Goal: Task Accomplishment & Management: Use online tool/utility

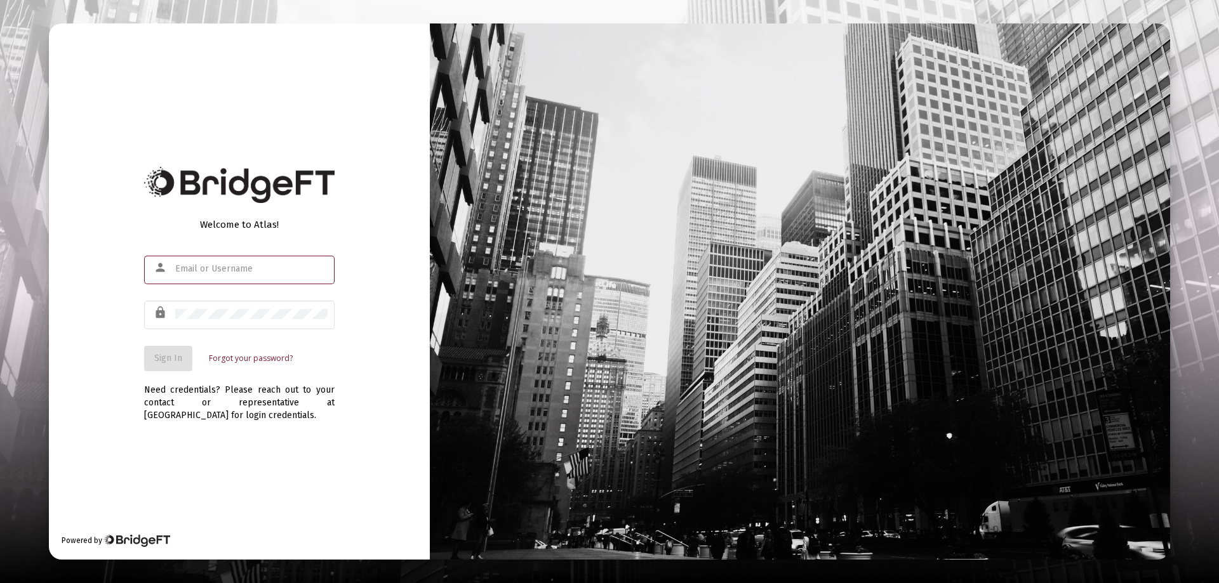
click at [200, 268] on input "text" at bounding box center [251, 269] width 152 height 10
type input "[PERSON_NAME][EMAIL_ADDRESS][DOMAIN_NAME]"
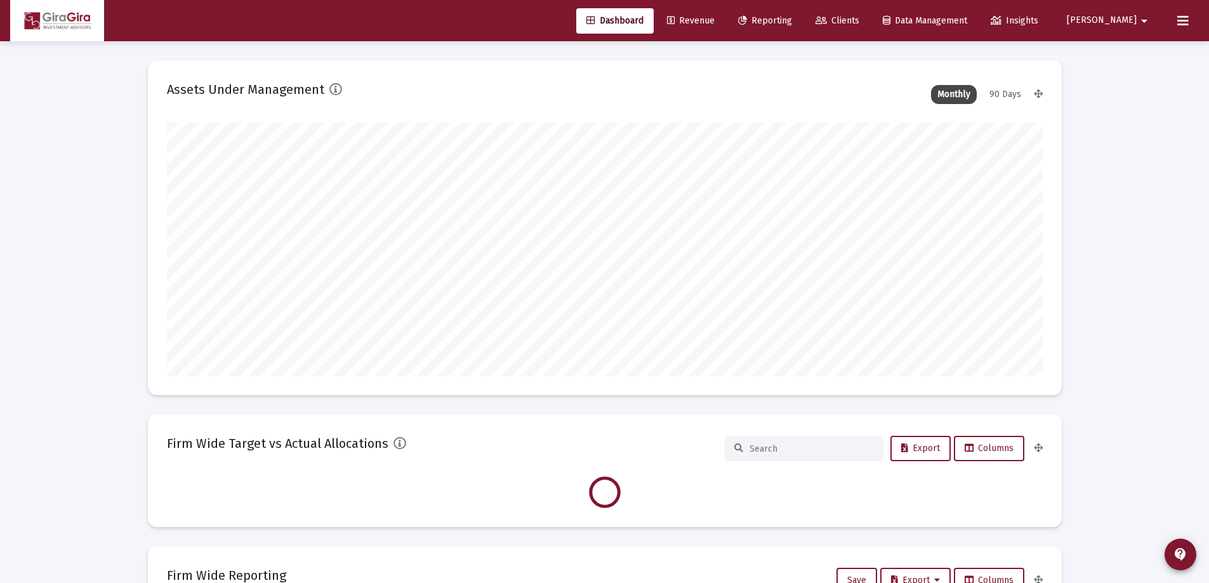
scroll to position [254, 472]
type input "[DATE]"
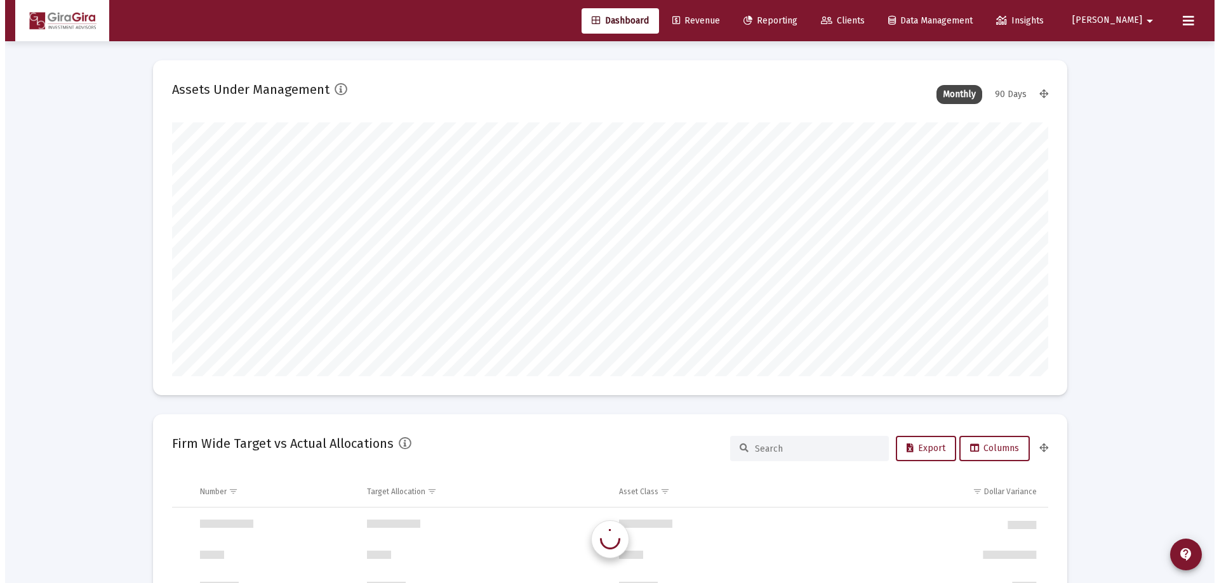
scroll to position [254, 409]
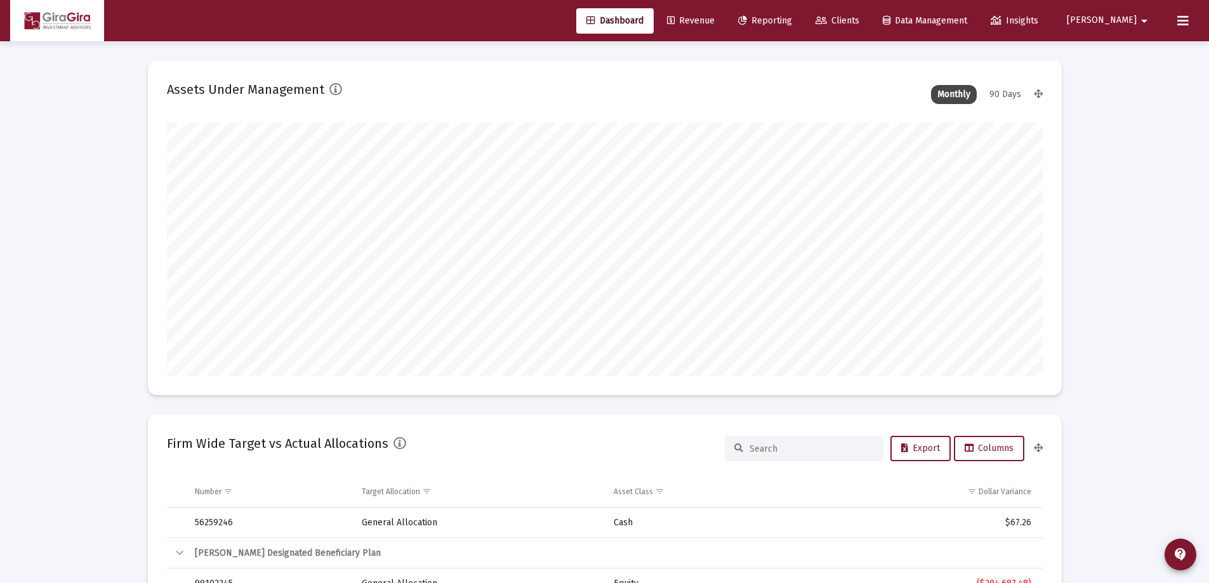
click at [792, 20] on span "Reporting" at bounding box center [765, 20] width 54 height 11
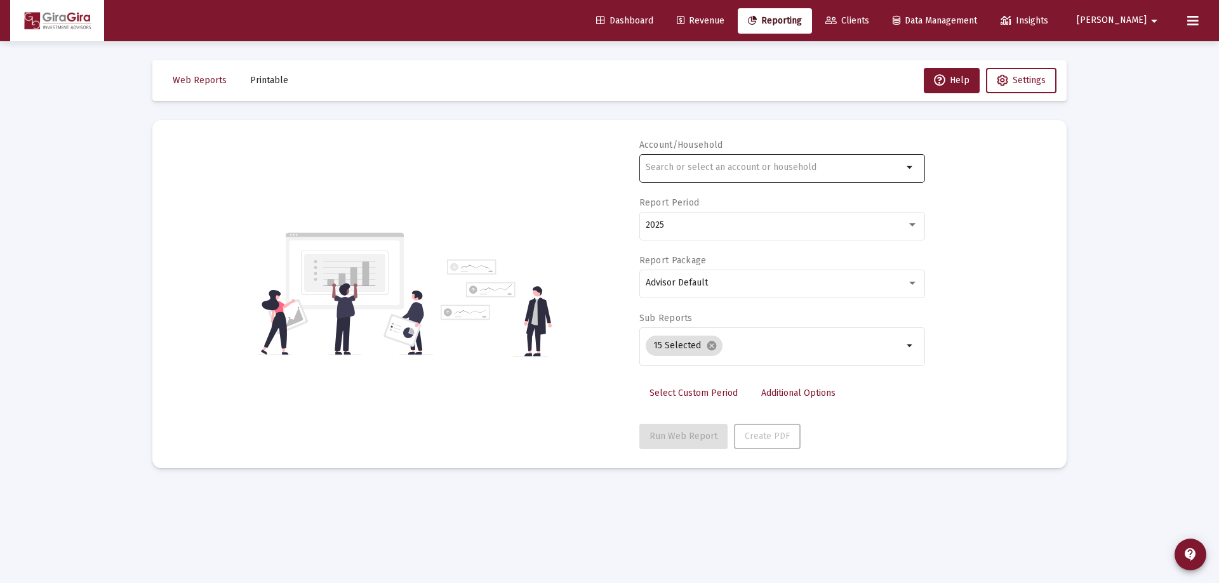
click at [660, 166] on input "text" at bounding box center [774, 168] width 257 height 10
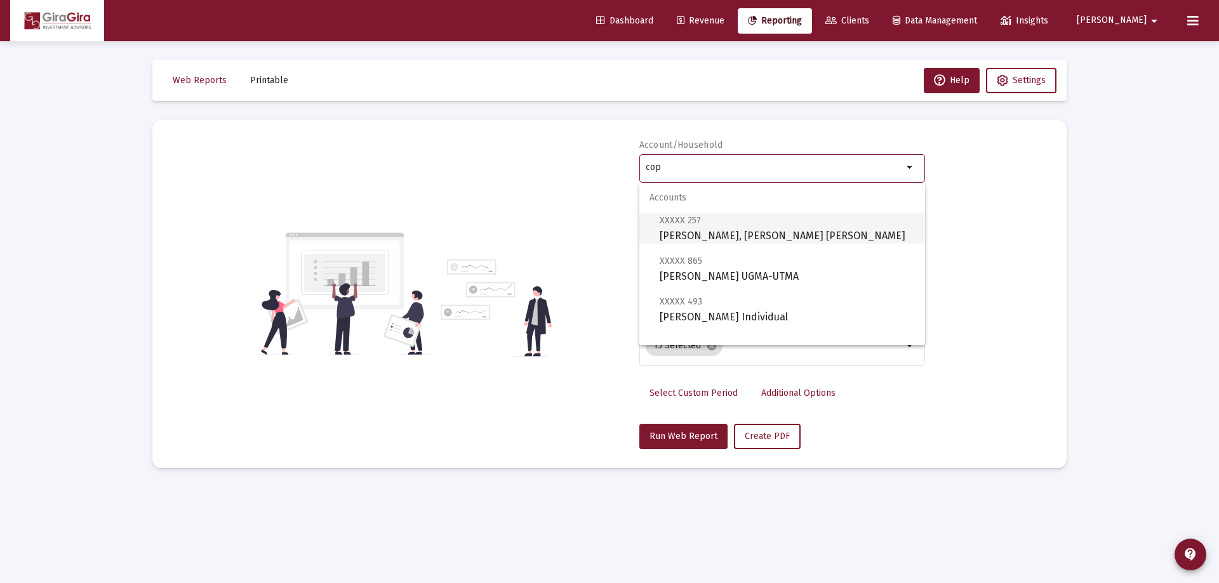
click at [713, 232] on span "XXXXX 257 [PERSON_NAME], [PERSON_NAME] IRA" at bounding box center [787, 228] width 255 height 31
type input "[PERSON_NAME], [PERSON_NAME] [PERSON_NAME]"
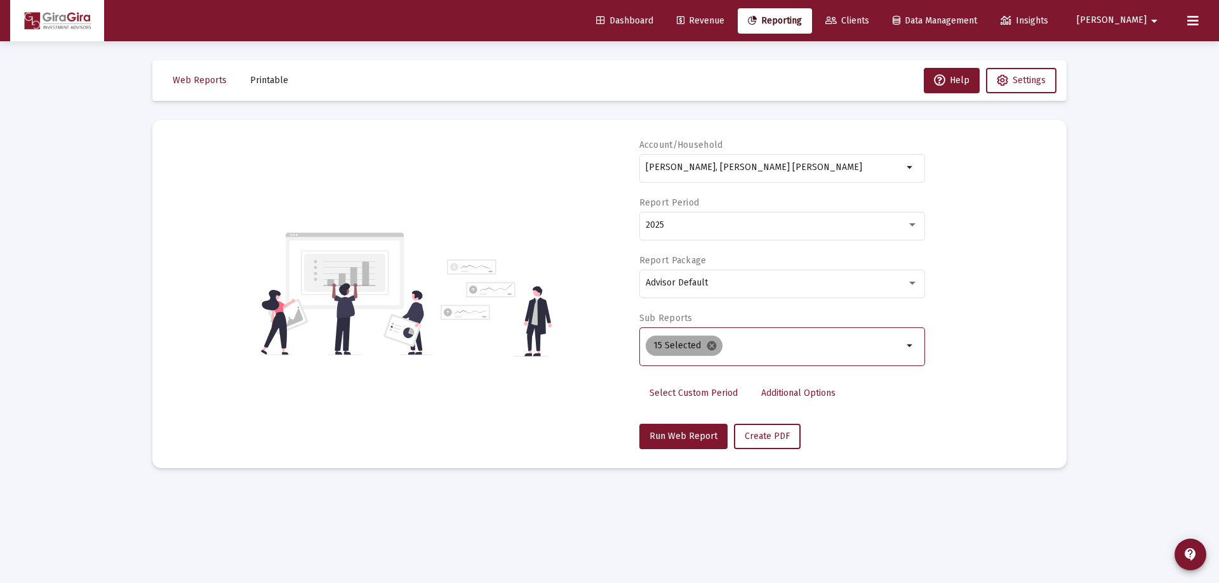
click at [712, 346] on mat-icon "cancel" at bounding box center [711, 345] width 11 height 11
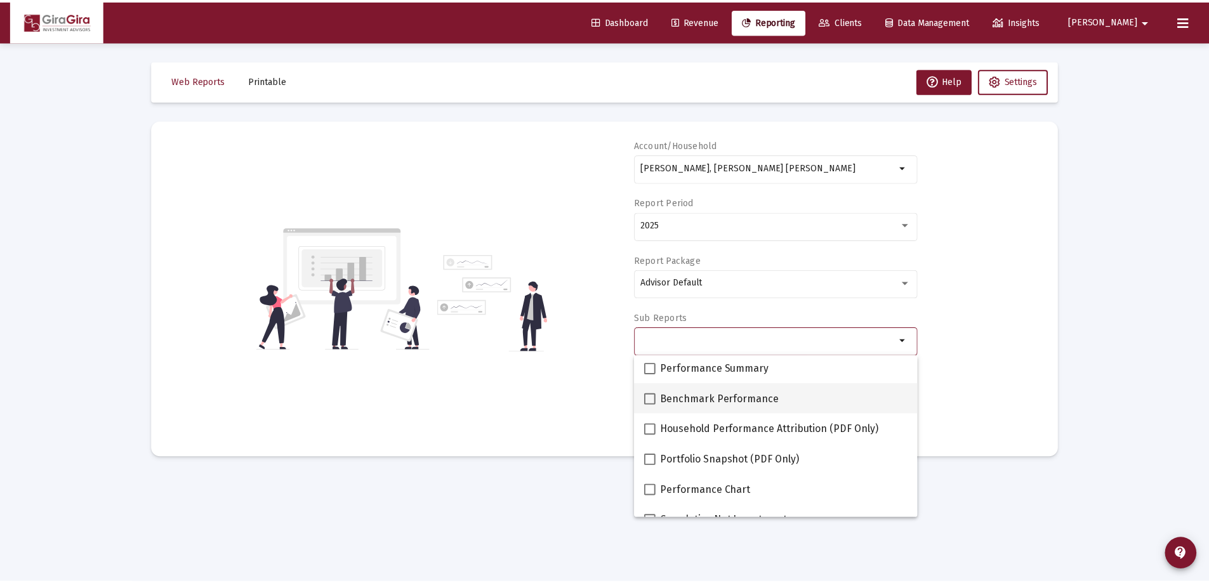
scroll to position [127, 0]
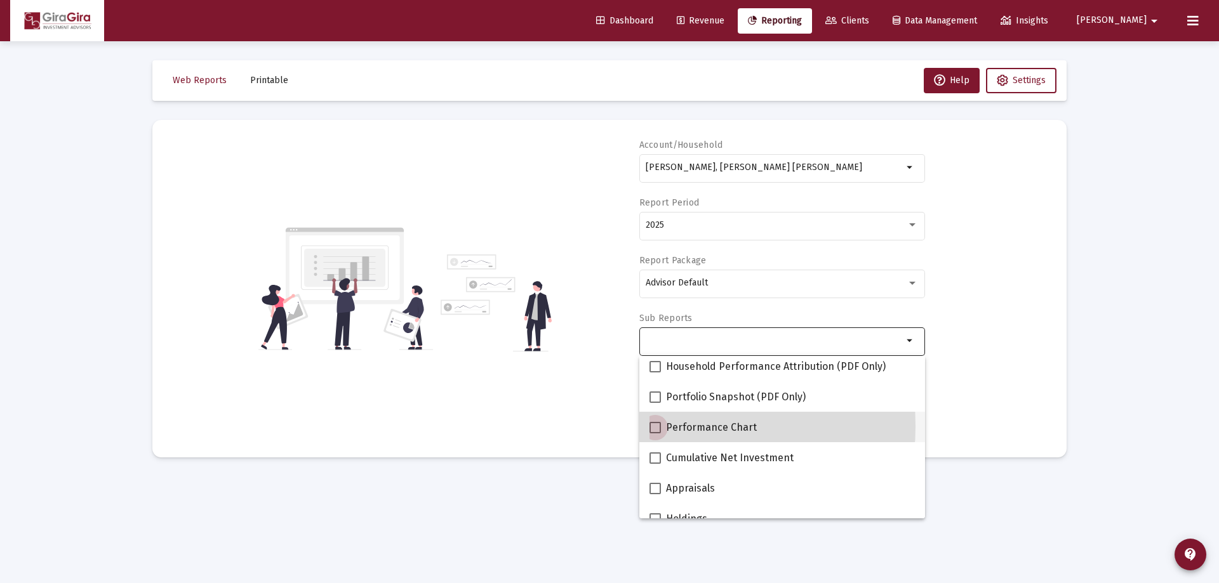
click at [654, 427] on span at bounding box center [654, 427] width 11 height 11
click at [654, 434] on input "Performance Chart" at bounding box center [654, 434] width 1 height 1
checkbox input "true"
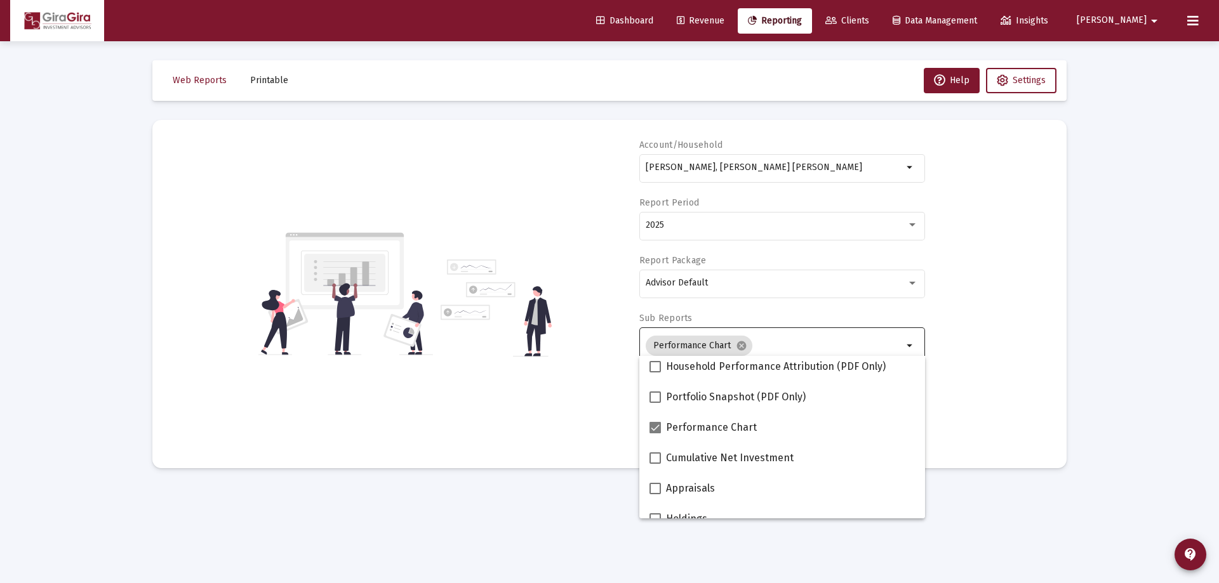
click at [983, 369] on div "Account/Household [PERSON_NAME], [PERSON_NAME] IRA arrow_drop_down Report Perio…" at bounding box center [609, 294] width 876 height 310
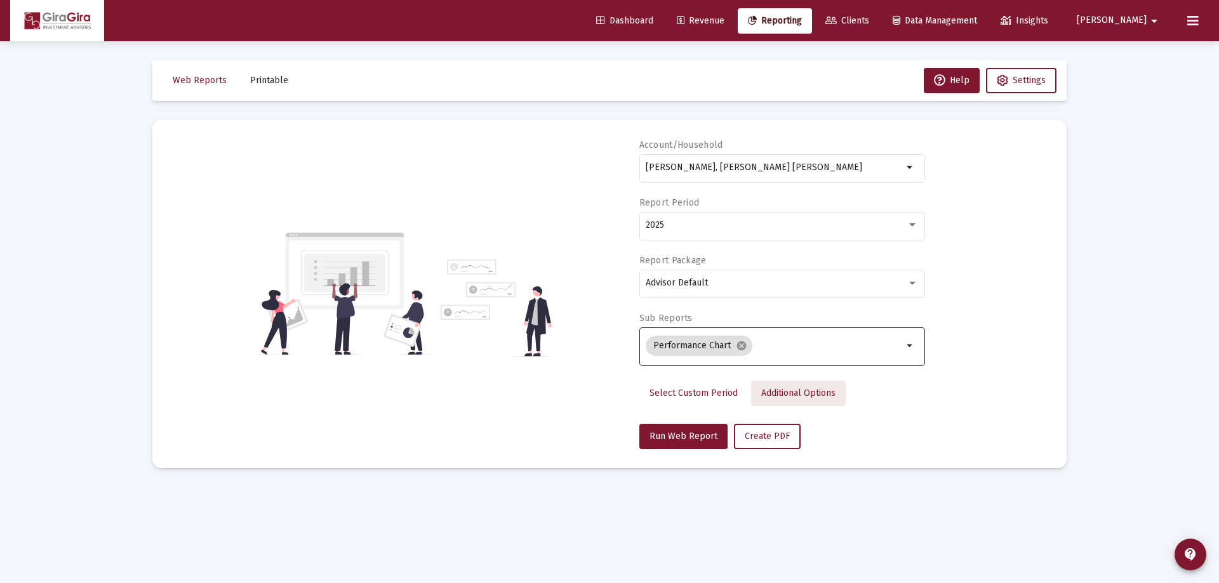
click at [773, 392] on span "Additional Options" at bounding box center [798, 393] width 74 height 11
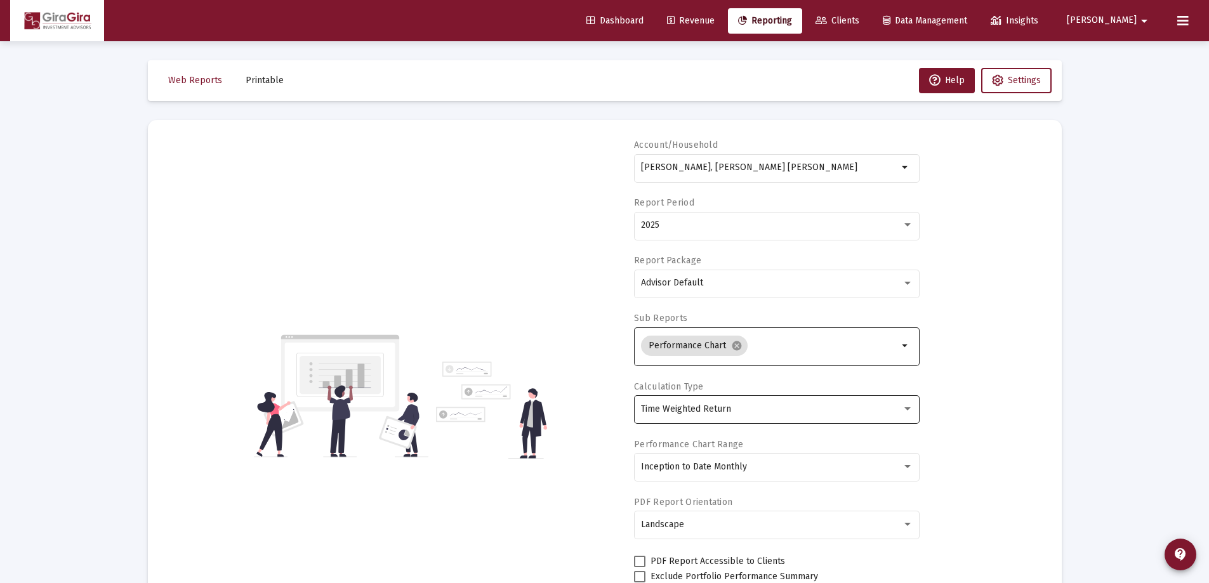
click at [703, 408] on span "Time Weighted Return" at bounding box center [686, 409] width 90 height 11
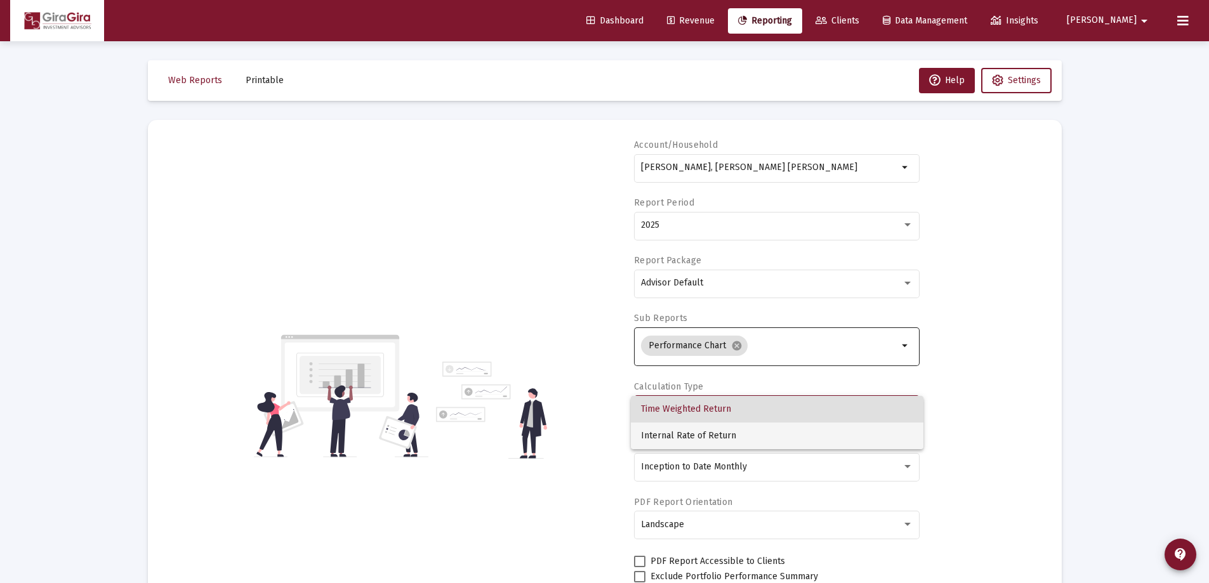
click at [689, 434] on span "Internal Rate of Return" at bounding box center [777, 436] width 272 height 27
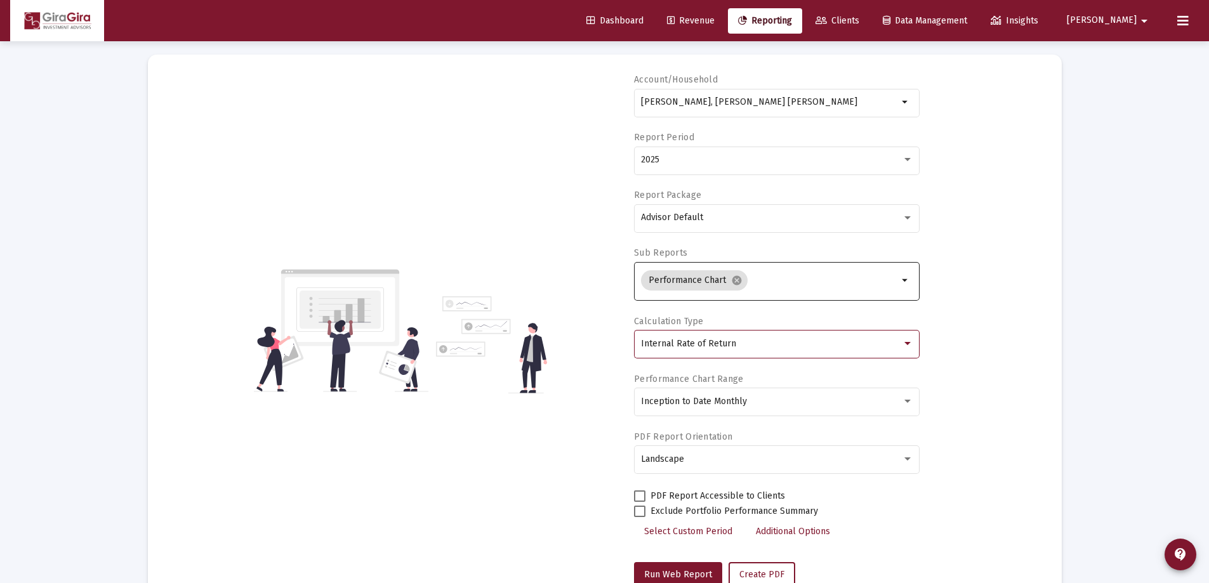
scroll to position [108, 0]
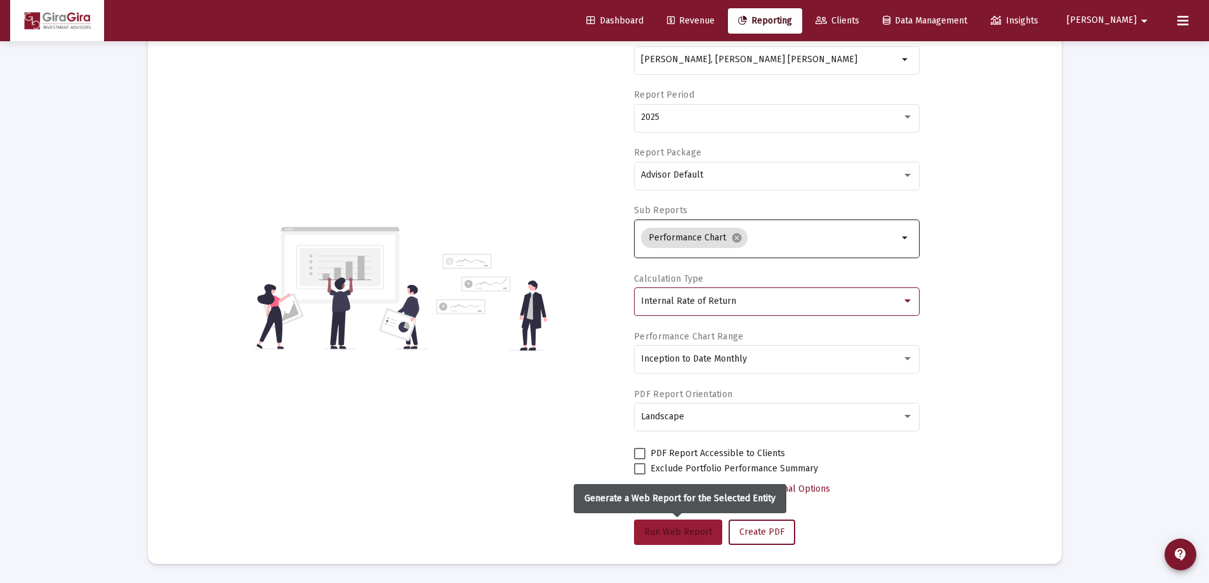
click at [693, 531] on span "Run Web Report" at bounding box center [678, 532] width 68 height 11
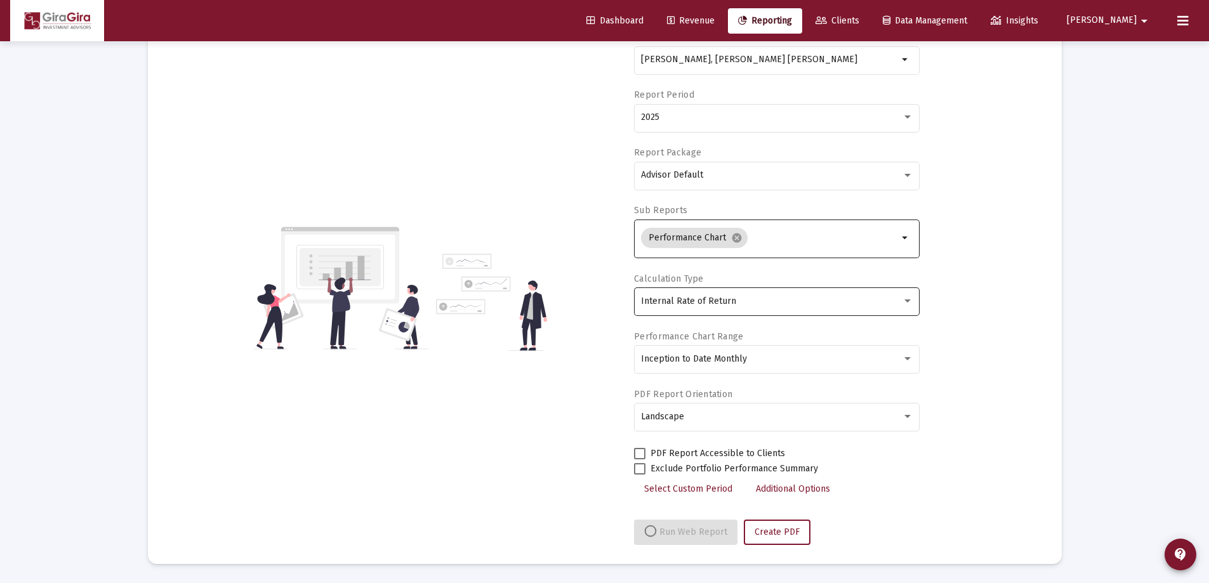
select select "View all"
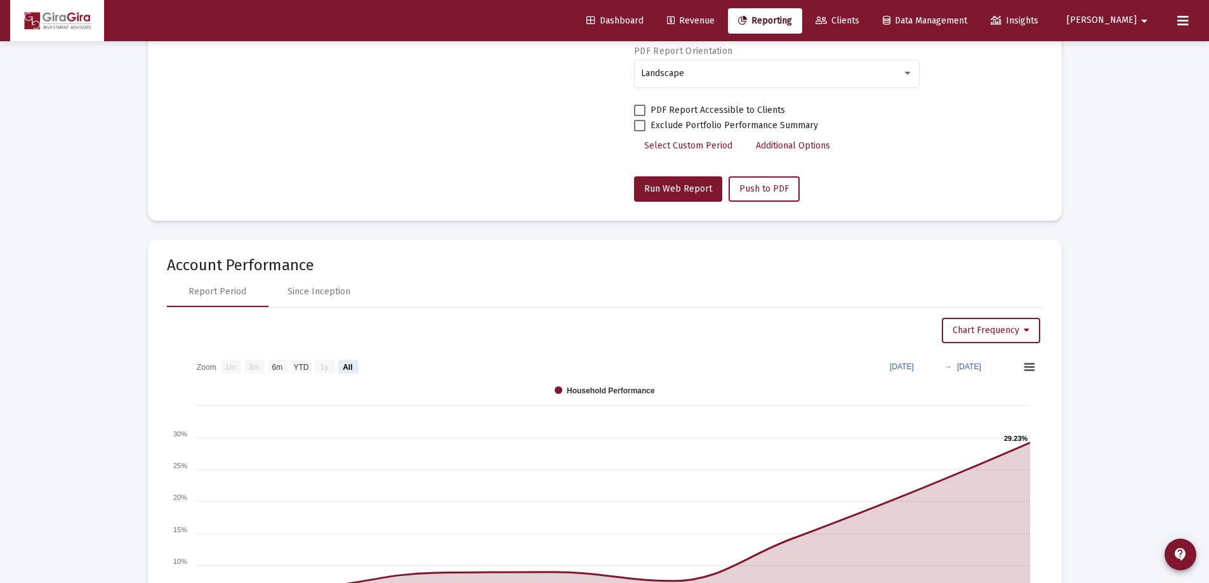
scroll to position [555, 0]
